Goal: Task Accomplishment & Management: Manage account settings

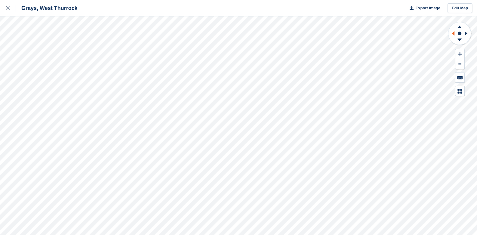
click at [454, 31] on icon at bounding box center [452, 34] width 8 height 16
click at [5, 8] on link at bounding box center [8, 8] width 16 height 16
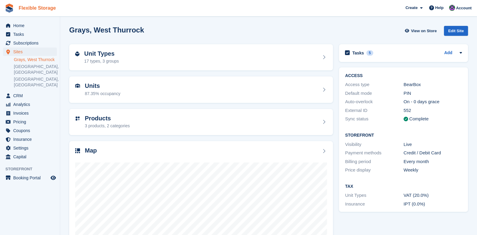
click at [38, 8] on link "Flexible Storage" at bounding box center [37, 8] width 42 height 10
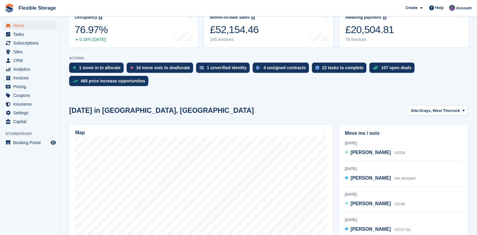
scroll to position [90, 0]
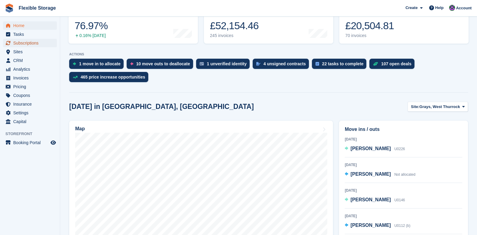
click at [29, 42] on span "Subscriptions" at bounding box center [31, 43] width 36 height 8
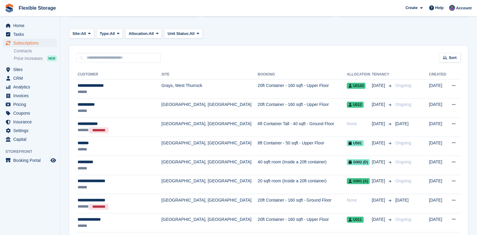
scroll to position [90, 0]
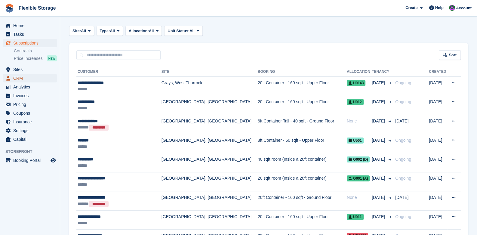
click at [14, 78] on span "CRM" at bounding box center [31, 78] width 36 height 8
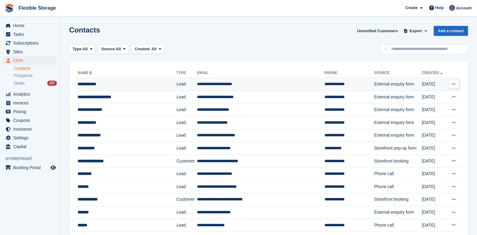
click at [209, 82] on td "**********" at bounding box center [260, 84] width 127 height 13
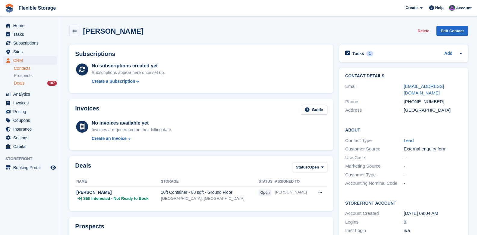
click at [17, 82] on span "Deals" at bounding box center [19, 83] width 11 height 6
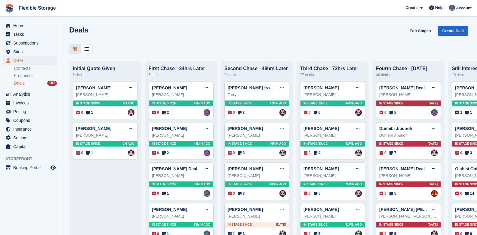
scroll to position [60, 0]
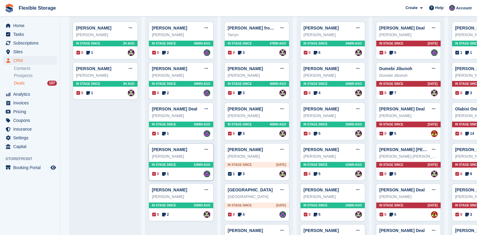
click at [187, 166] on div "In stage since 53MIN AGO" at bounding box center [181, 165] width 64 height 6
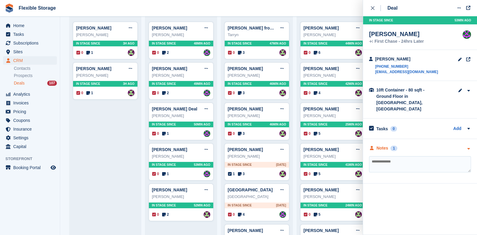
click at [467, 147] on icon "button" at bounding box center [468, 149] width 5 height 4
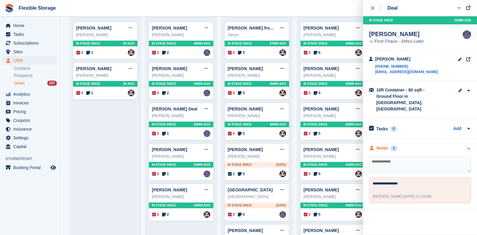
click at [467, 147] on icon "button" at bounding box center [468, 149] width 5 height 4
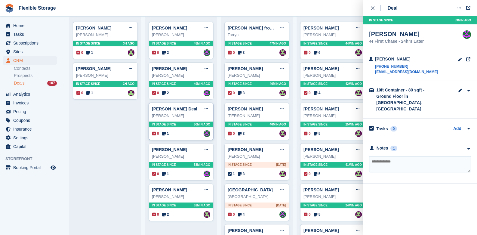
click at [191, 127] on div "In stage since 50MIN AGO" at bounding box center [181, 124] width 64 height 6
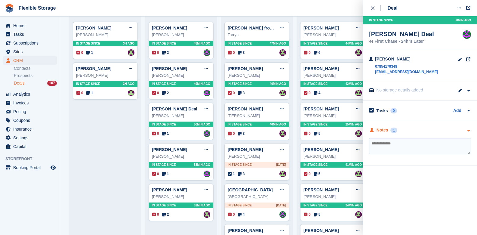
click at [467, 130] on icon "button" at bounding box center [468, 131] width 5 height 4
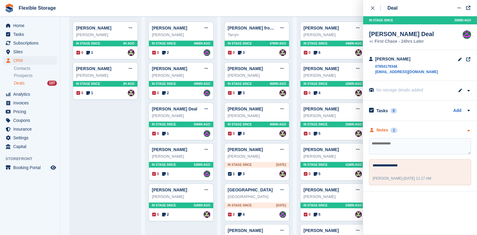
click at [467, 130] on icon "button" at bounding box center [468, 131] width 5 height 4
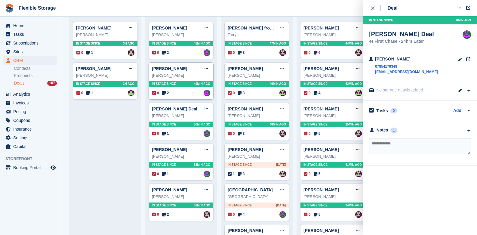
click at [165, 78] on div "Courtney Jones-Pailing" at bounding box center [181, 75] width 58 height 6
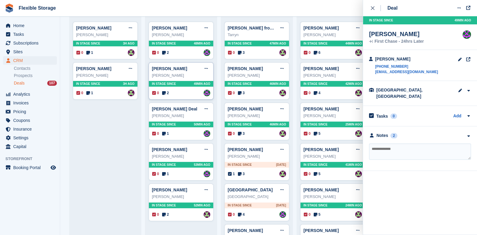
click at [164, 83] on span "In stage since" at bounding box center [164, 83] width 24 height 5
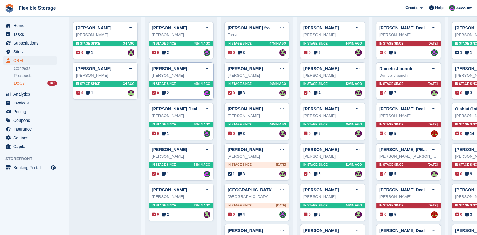
click at [165, 85] on span "In stage since" at bounding box center [164, 83] width 24 height 5
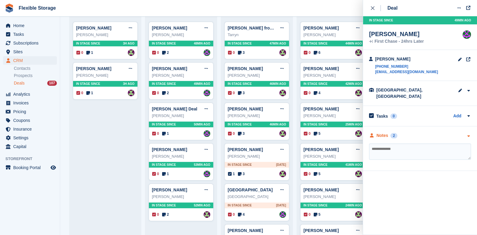
click at [469, 134] on icon "button" at bounding box center [468, 136] width 5 height 4
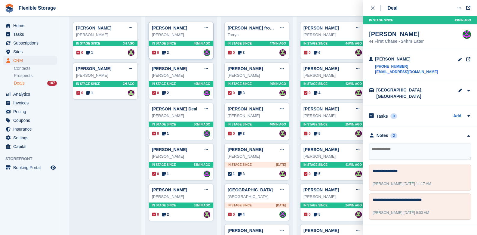
click at [168, 46] on span "In stage since" at bounding box center [164, 43] width 24 height 5
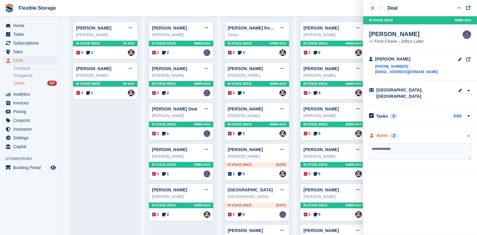
click at [470, 134] on icon "button" at bounding box center [468, 136] width 5 height 4
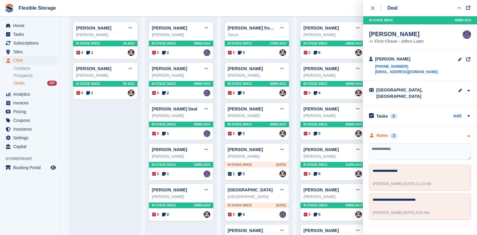
click at [470, 134] on icon "button" at bounding box center [468, 136] width 5 height 4
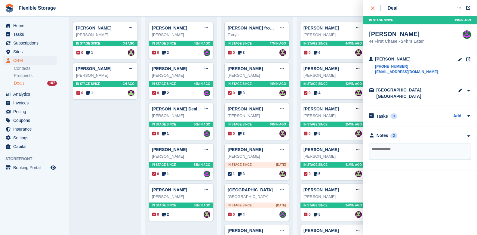
click at [371, 8] on icon "close" at bounding box center [373, 8] width 4 height 4
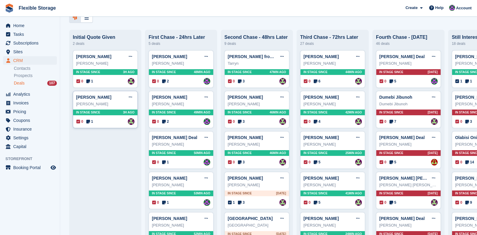
scroll to position [0, 0]
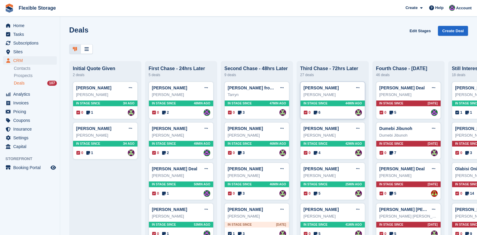
click at [322, 106] on span "In stage since" at bounding box center [315, 103] width 24 height 5
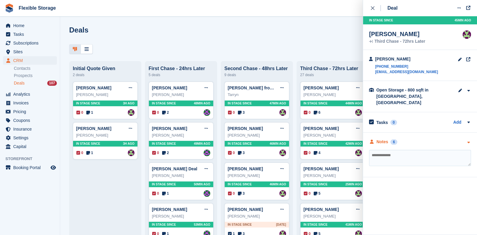
click at [466, 140] on icon "button" at bounding box center [468, 142] width 5 height 4
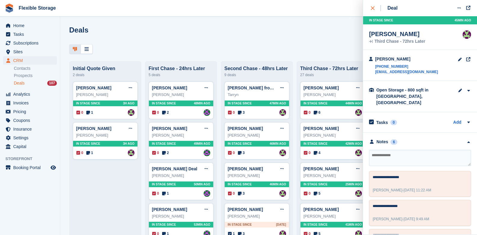
click at [373, 9] on icon "close" at bounding box center [373, 8] width 4 height 4
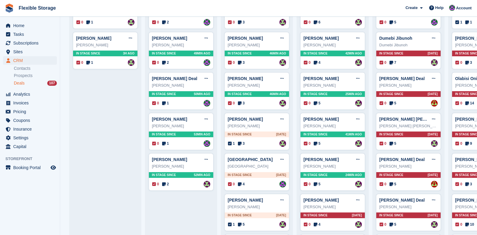
scroll to position [210, 0]
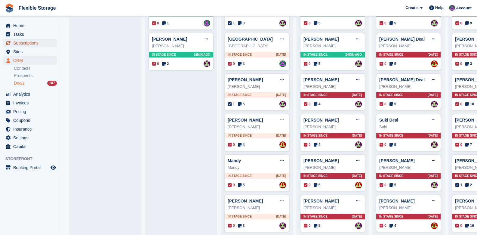
click at [24, 41] on span "Subscriptions" at bounding box center [31, 43] width 36 height 8
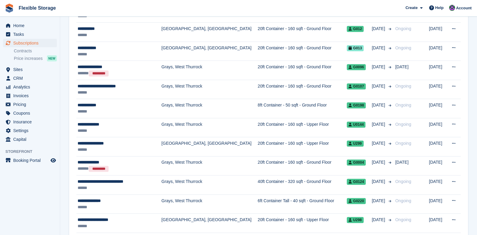
scroll to position [421, 0]
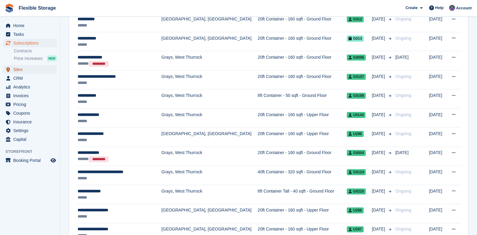
click at [12, 69] on link "Sites" at bounding box center [30, 69] width 54 height 8
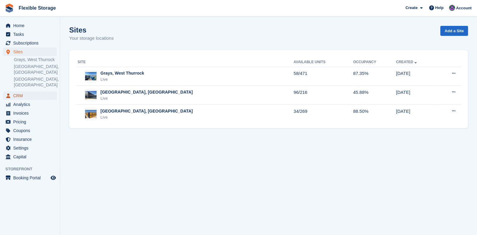
click at [19, 91] on span "CRM" at bounding box center [31, 95] width 36 height 8
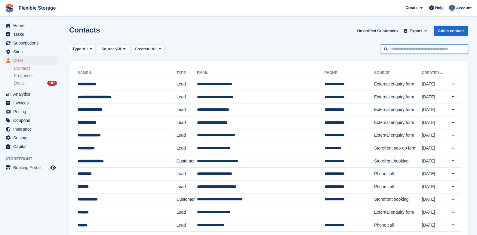
click at [414, 50] on input "text" at bounding box center [424, 49] width 87 height 10
type input "*"
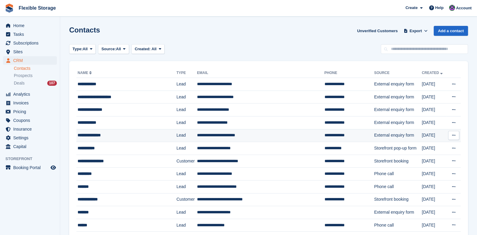
click at [140, 133] on div "**********" at bounding box center [121, 135] width 87 height 6
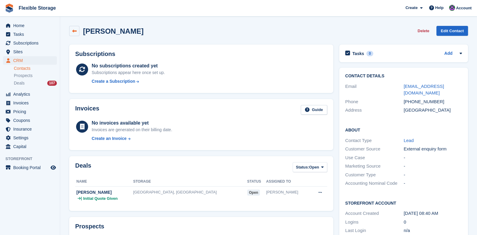
click at [75, 32] on icon at bounding box center [74, 31] width 5 height 5
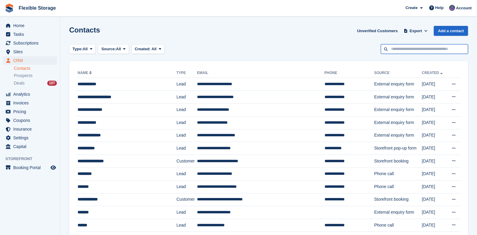
click at [411, 49] on input "text" at bounding box center [424, 49] width 87 height 10
type input "******"
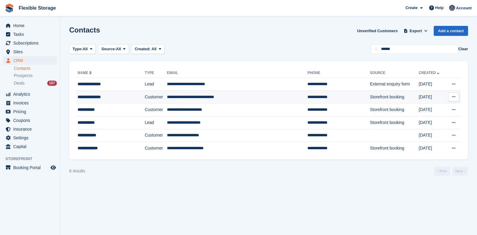
click at [128, 98] on div "**********" at bounding box center [105, 97] width 55 height 6
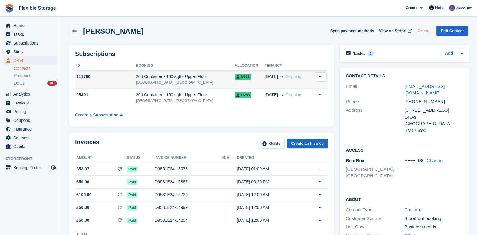
click at [204, 79] on div "20ft Container - 160 sqft - Upper Floor" at bounding box center [185, 76] width 99 height 6
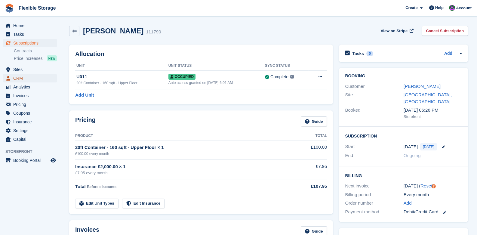
click at [16, 79] on span "CRM" at bounding box center [31, 78] width 36 height 8
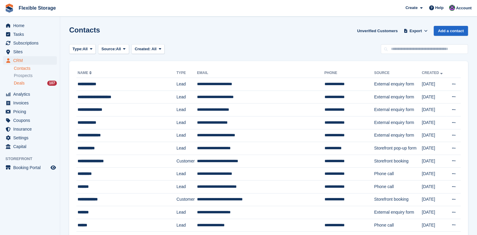
click at [18, 82] on span "Deals" at bounding box center [19, 83] width 11 height 6
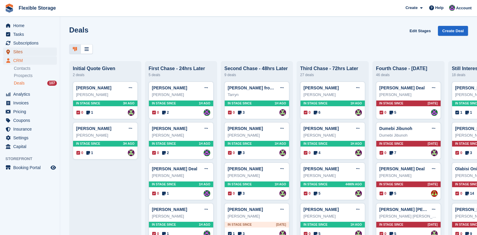
click at [18, 51] on span "Sites" at bounding box center [31, 51] width 36 height 8
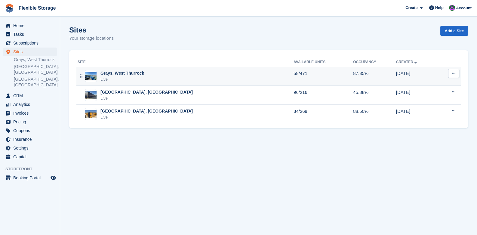
click at [128, 74] on div "Grays, West Thurrock" at bounding box center [122, 73] width 44 height 6
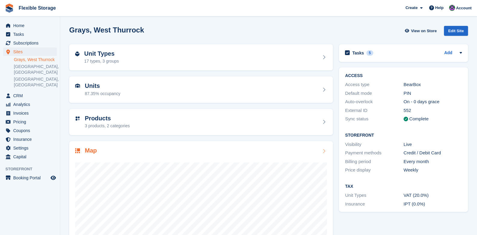
click at [323, 150] on icon at bounding box center [324, 151] width 6 height 5
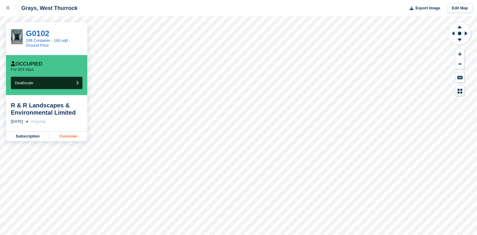
click at [63, 136] on link "Customer" at bounding box center [69, 136] width 38 height 10
